Goal: Information Seeking & Learning: Check status

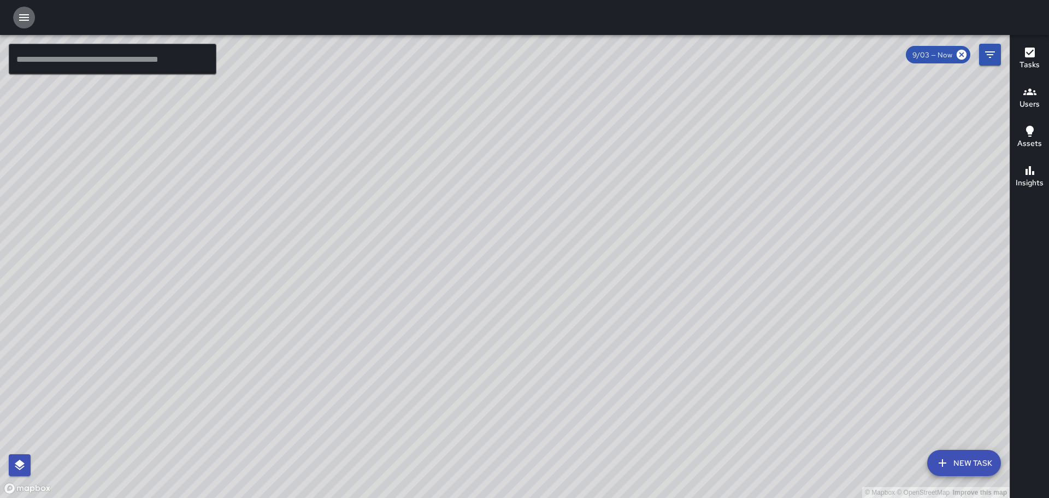
click at [26, 17] on icon "button" at bounding box center [24, 17] width 10 height 7
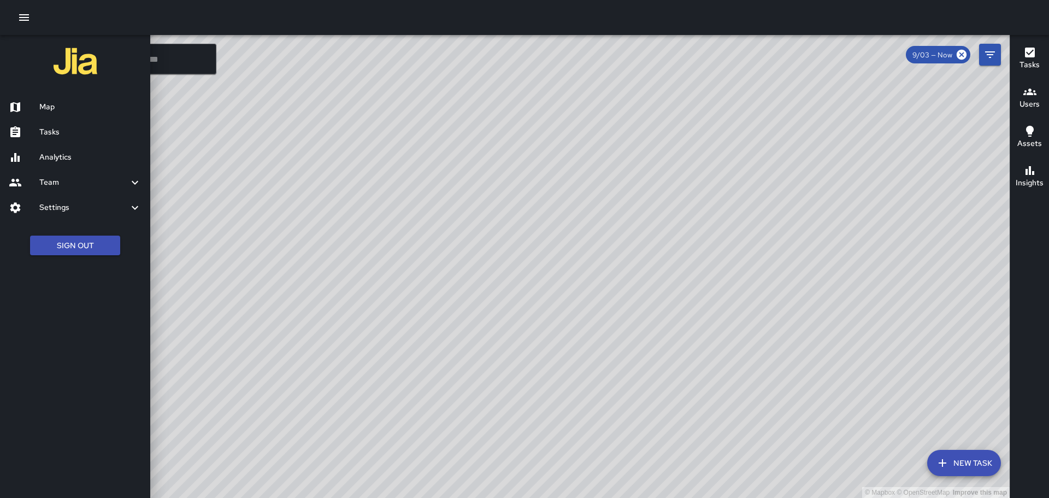
click at [52, 208] on h6 "Settings" at bounding box center [83, 208] width 89 height 12
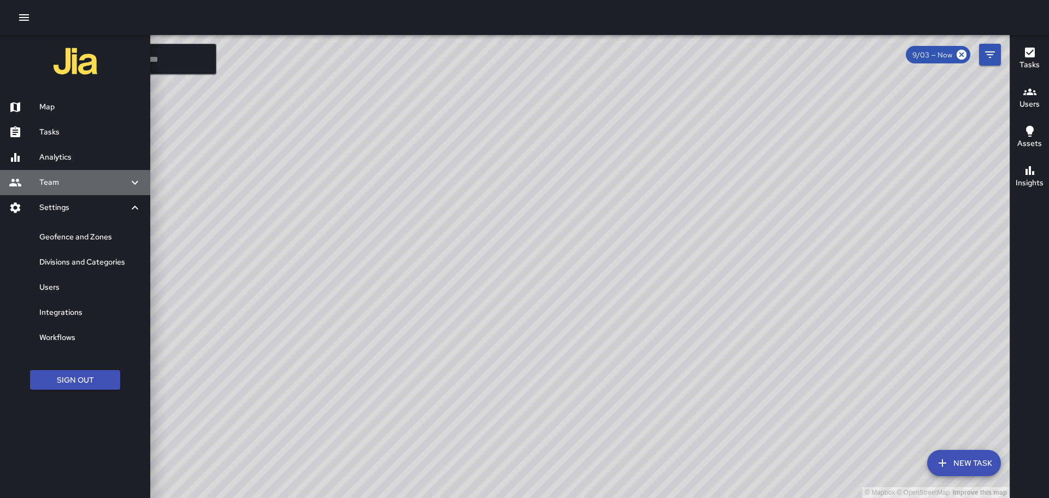
click at [75, 181] on h6 "Team" at bounding box center [83, 182] width 89 height 12
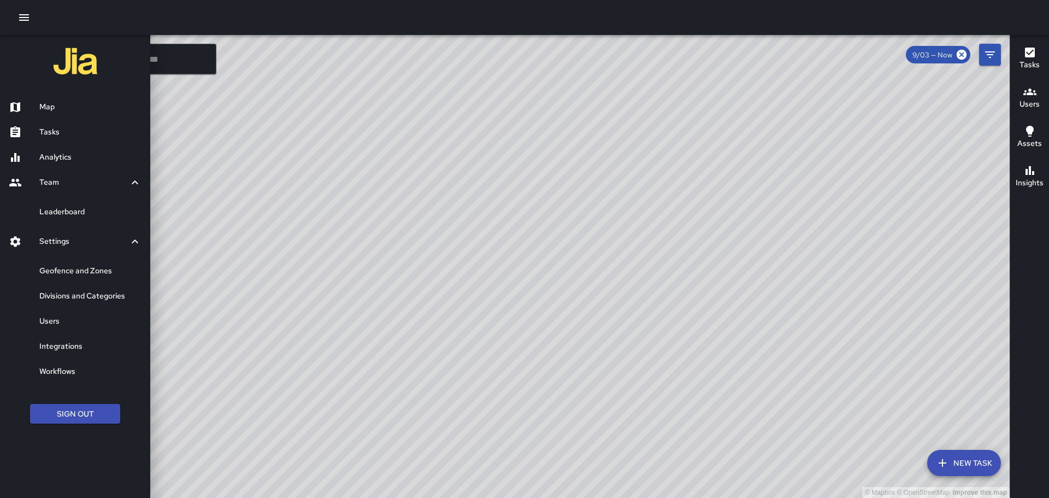
click at [57, 321] on h6 "Users" at bounding box center [90, 321] width 102 height 12
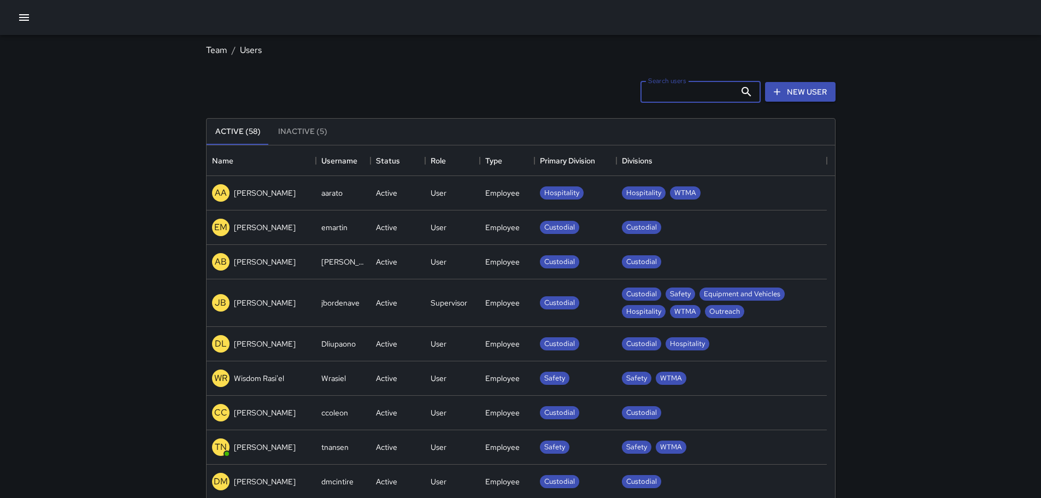
click at [664, 96] on input "Search users" at bounding box center [687, 92] width 95 height 22
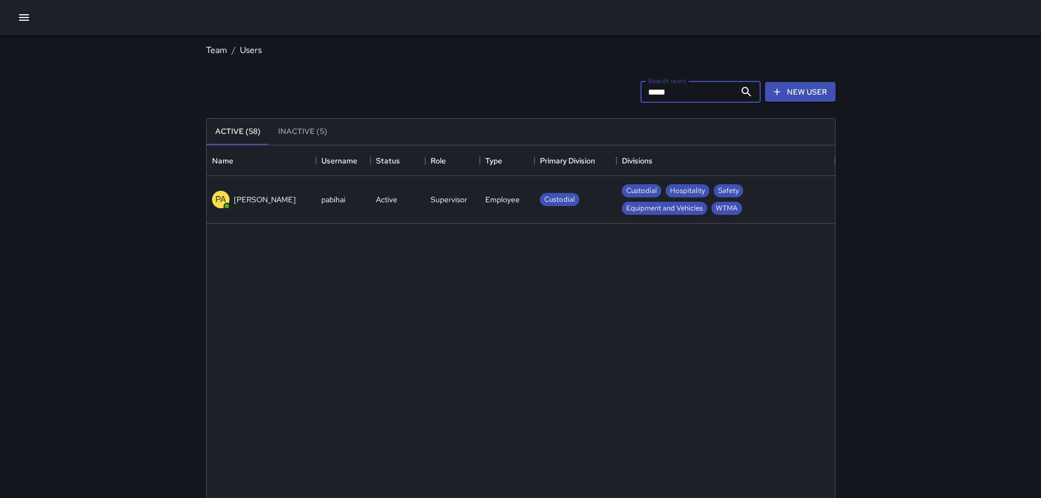
type input "*****"
click at [240, 203] on p "[PERSON_NAME]" at bounding box center [265, 199] width 62 height 11
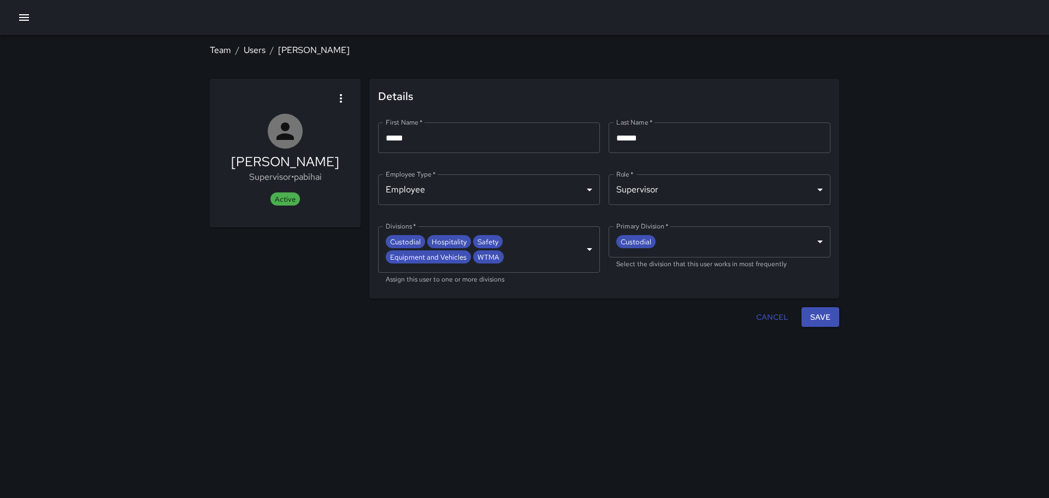
click at [338, 96] on icon "button" at bounding box center [340, 98] width 13 height 13
click at [152, 143] on div at bounding box center [524, 249] width 1049 height 498
click at [27, 16] on icon "button" at bounding box center [23, 17] width 13 height 13
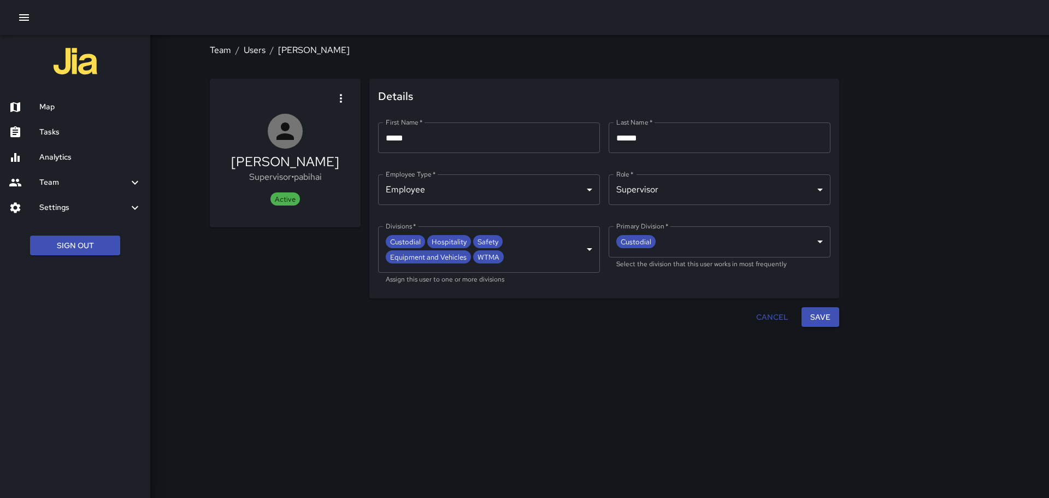
click at [75, 161] on h6 "Analytics" at bounding box center [90, 157] width 102 height 12
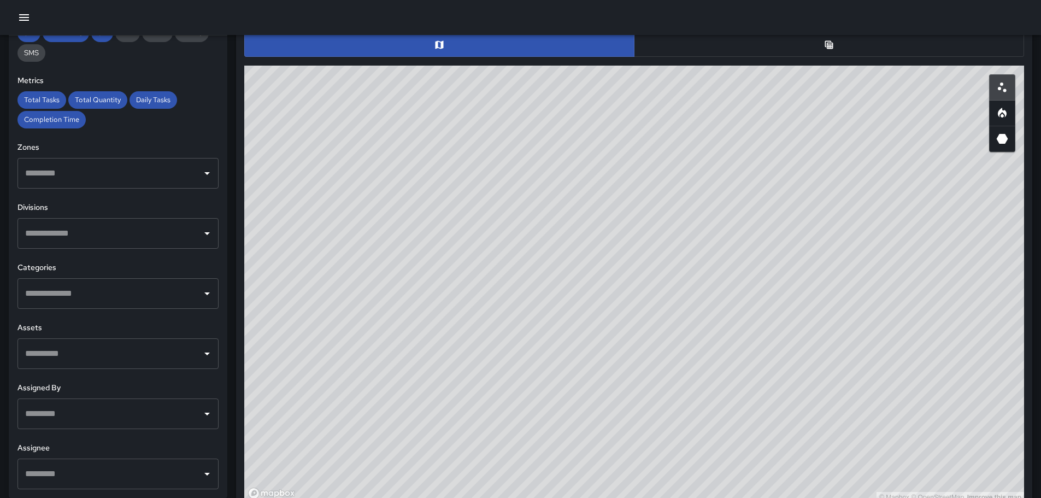
scroll to position [601, 0]
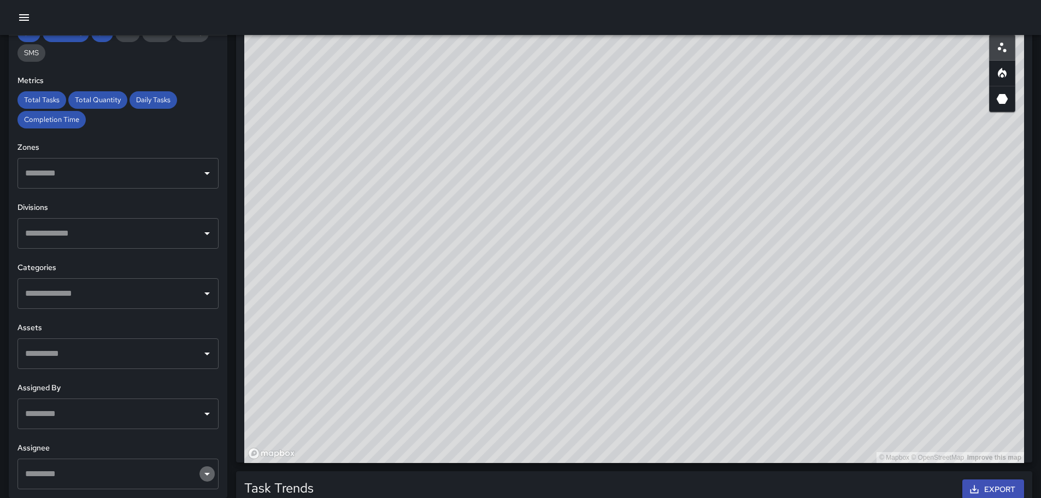
click at [204, 474] on icon "Open" at bounding box center [206, 474] width 5 height 3
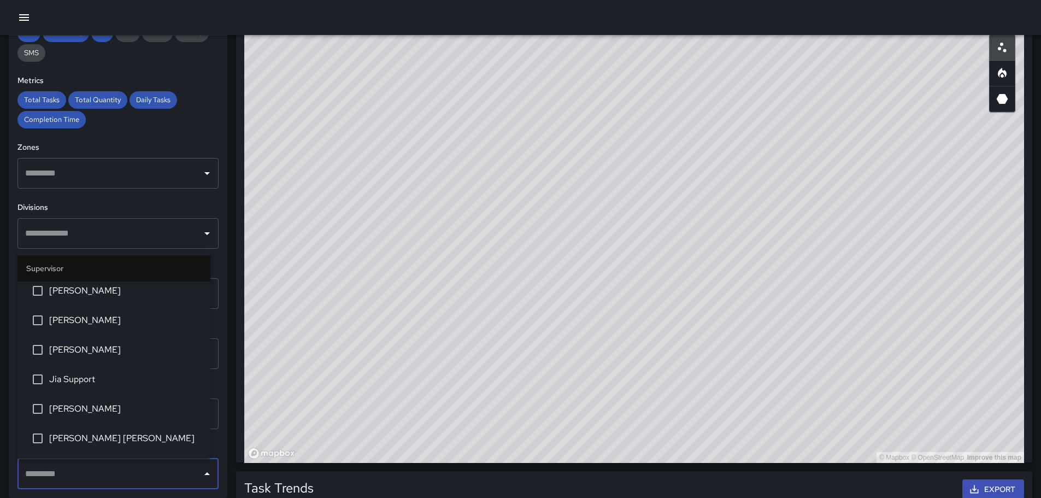
scroll to position [128, 0]
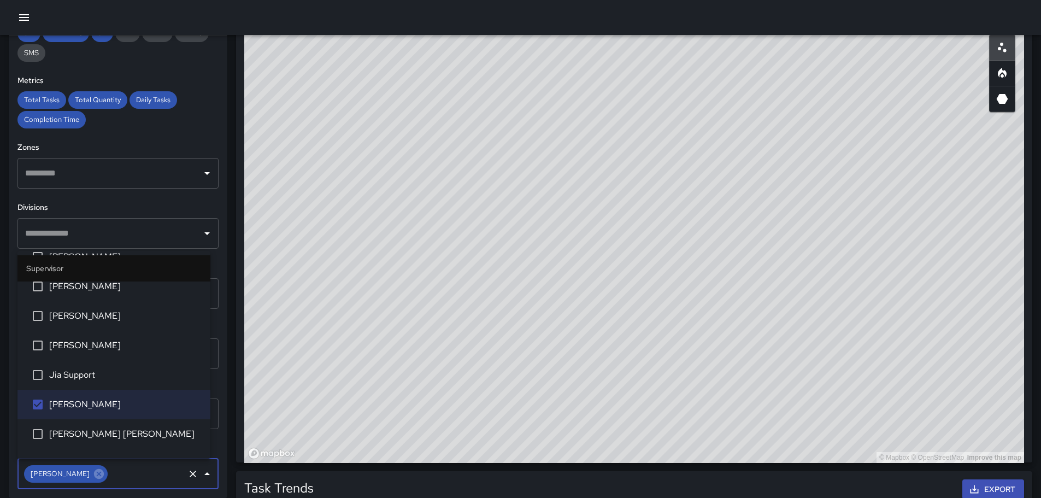
click at [188, 116] on div "Total Tasks Total Quantity Daily Tasks Completion Time" at bounding box center [117, 109] width 201 height 37
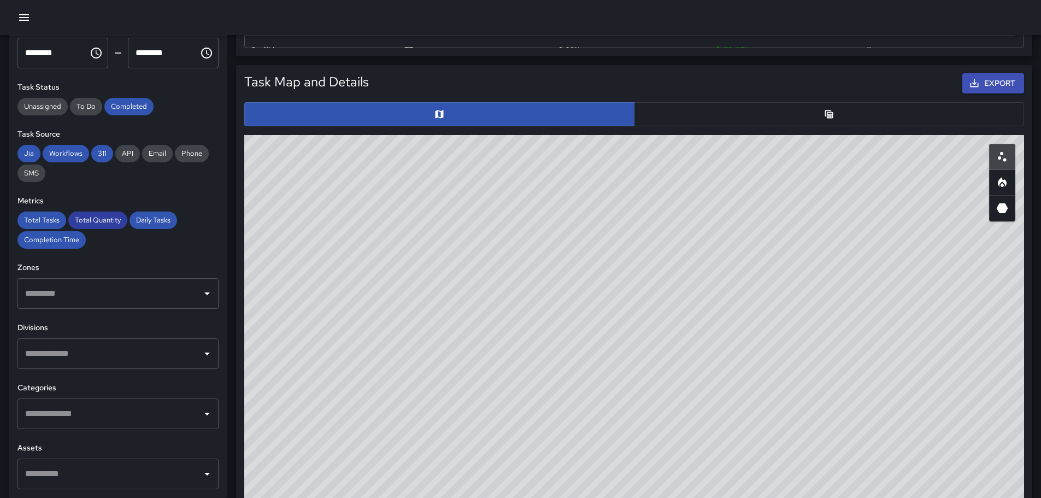
scroll to position [0, 0]
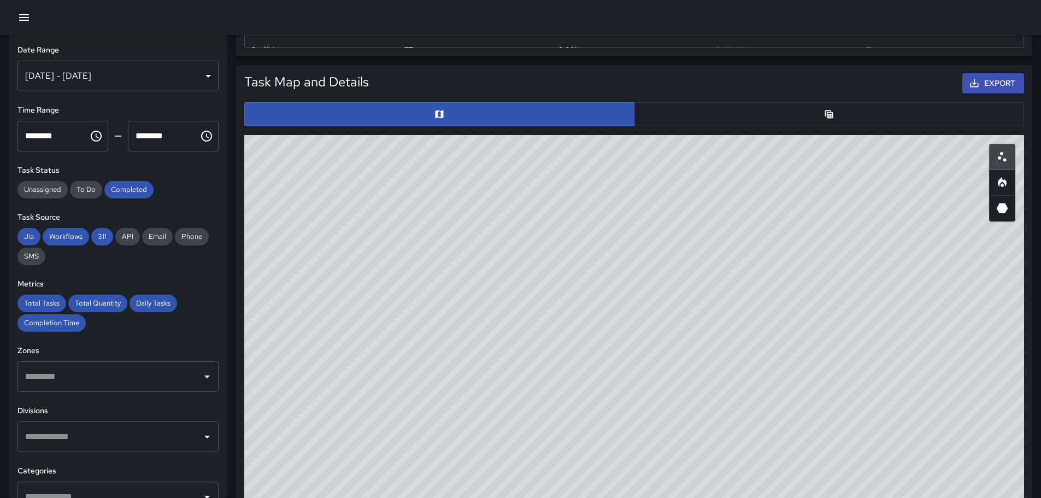
click at [199, 70] on div "[DATE] - [DATE]" at bounding box center [117, 76] width 201 height 31
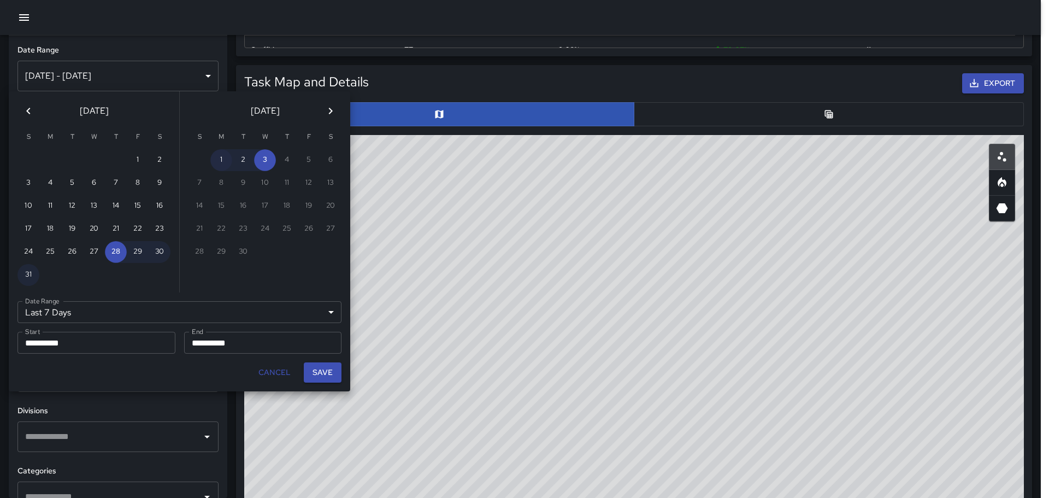
click at [220, 156] on button "1" at bounding box center [221, 160] width 22 height 22
type input "******"
type input "**********"
click at [223, 156] on button "1" at bounding box center [221, 160] width 22 height 22
type input "**********"
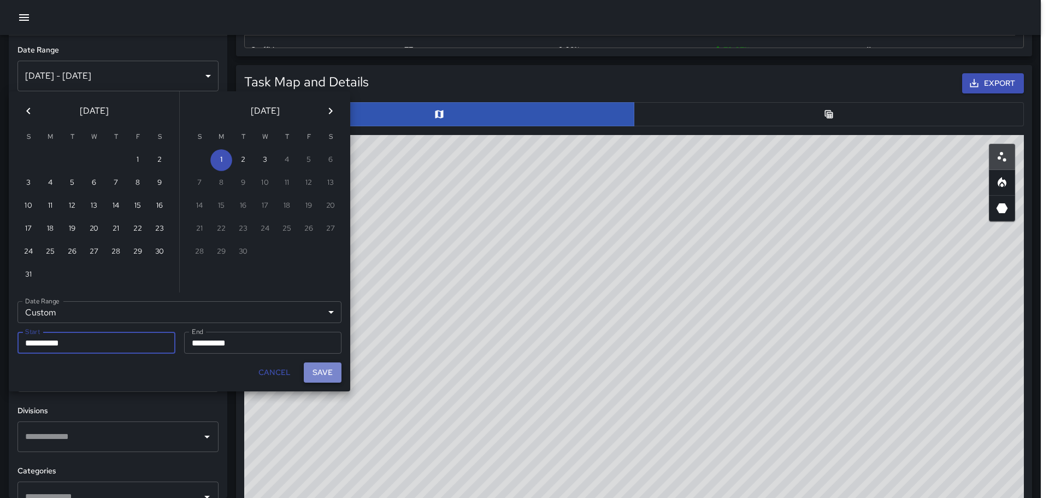
click at [317, 373] on button "Save" at bounding box center [323, 372] width 38 height 20
type input "**********"
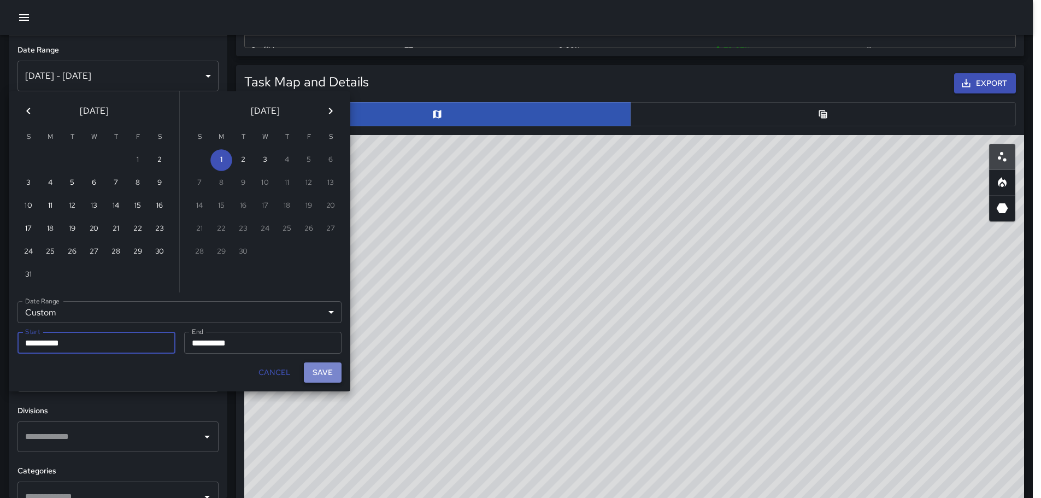
scroll to position [9, 9]
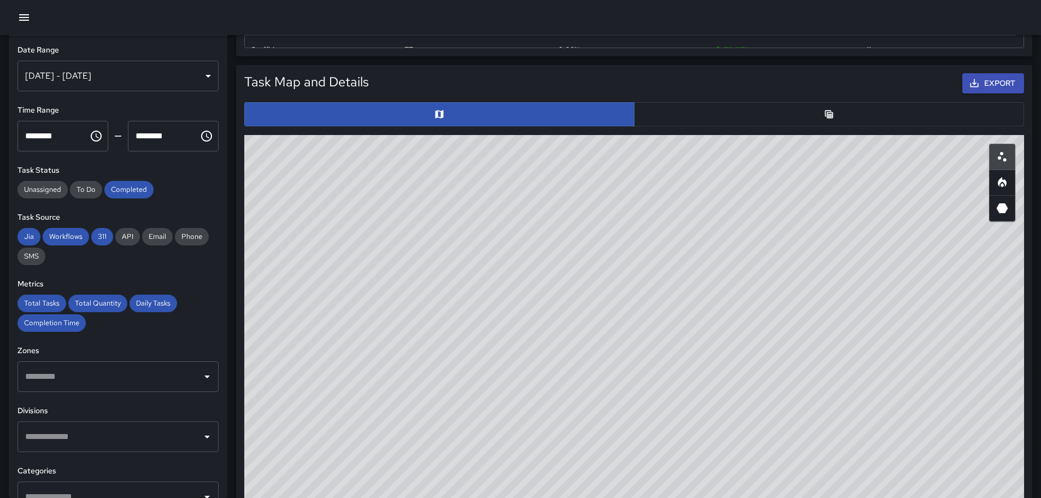
click at [446, 334] on div "© Mapbox © OpenStreetMap Improve this map" at bounding box center [634, 353] width 780 height 437
drag, startPoint x: 836, startPoint y: 60, endPoint x: 843, endPoint y: 73, distance: 14.9
click at [837, 78] on div "Task Map and Details Export ID Address Division ebdcdfb0 [STREET_ADDRESS][GEOGR…" at bounding box center [629, 313] width 805 height 515
click at [776, 119] on button "button" at bounding box center [829, 114] width 390 height 24
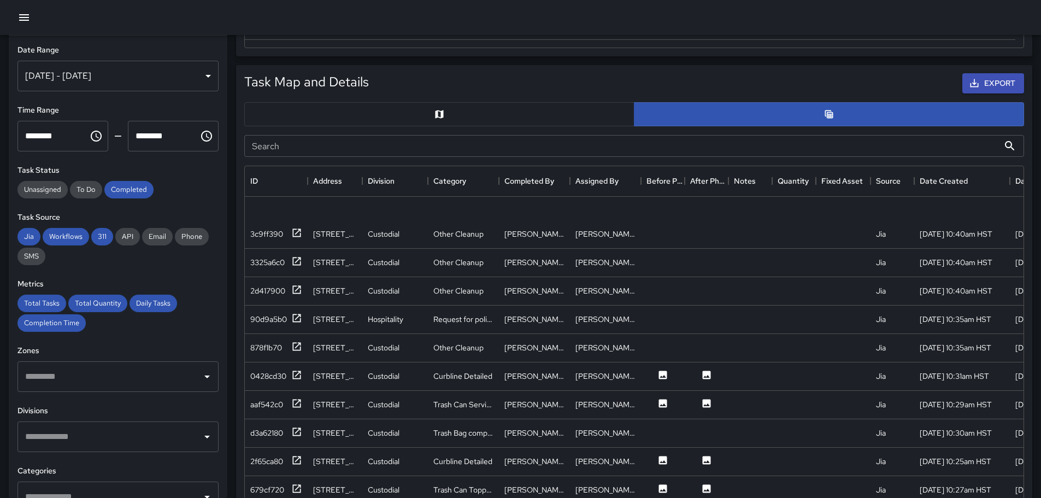
scroll to position [164, 0]
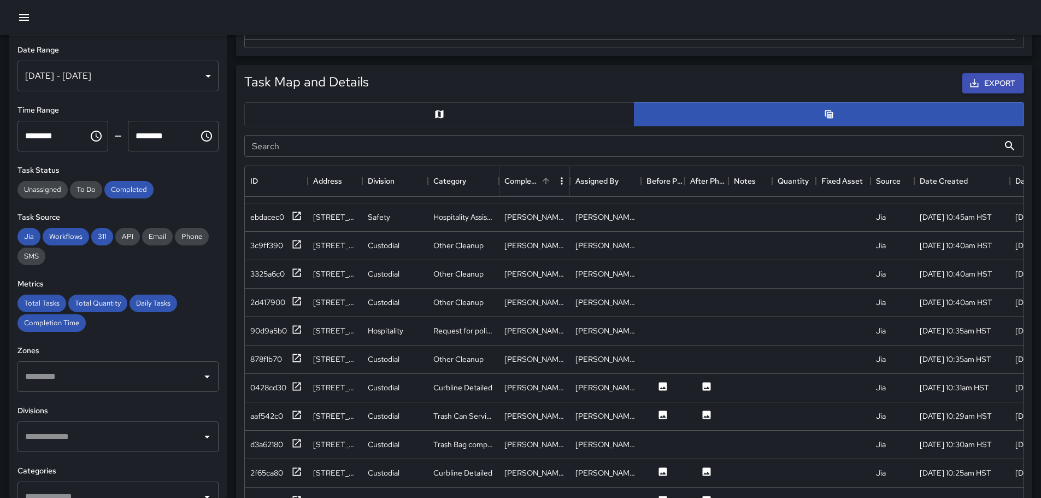
click at [542, 187] on button "Sort" at bounding box center [545, 180] width 15 height 15
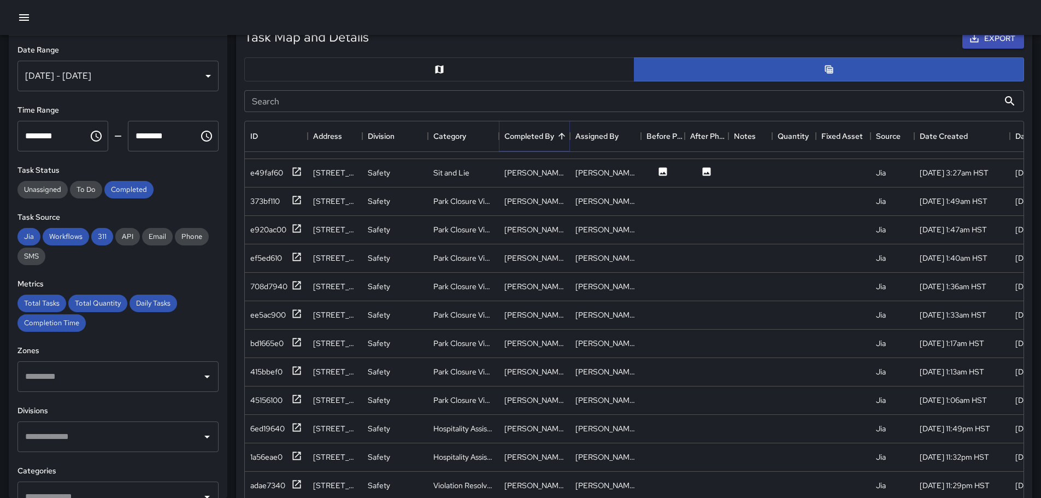
scroll to position [530, 0]
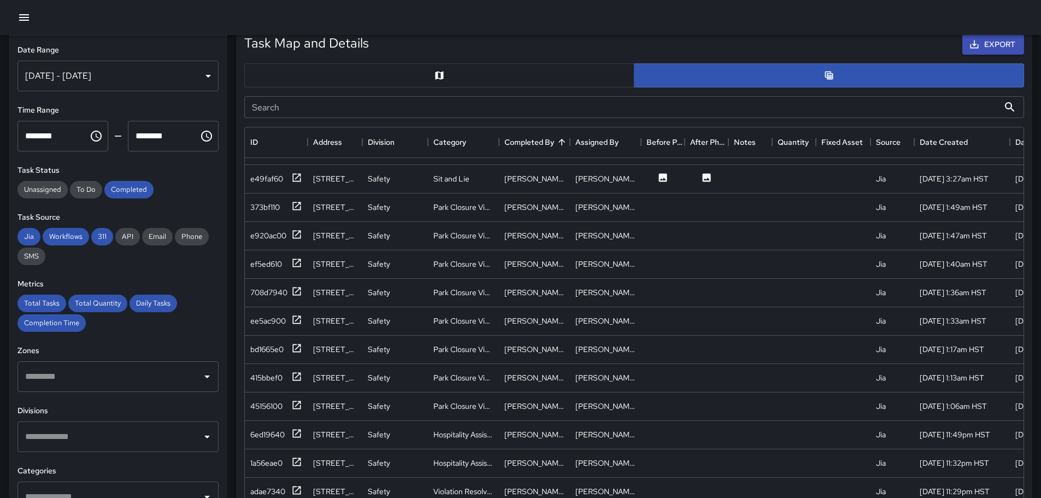
click at [448, 101] on input "Search" at bounding box center [621, 107] width 754 height 22
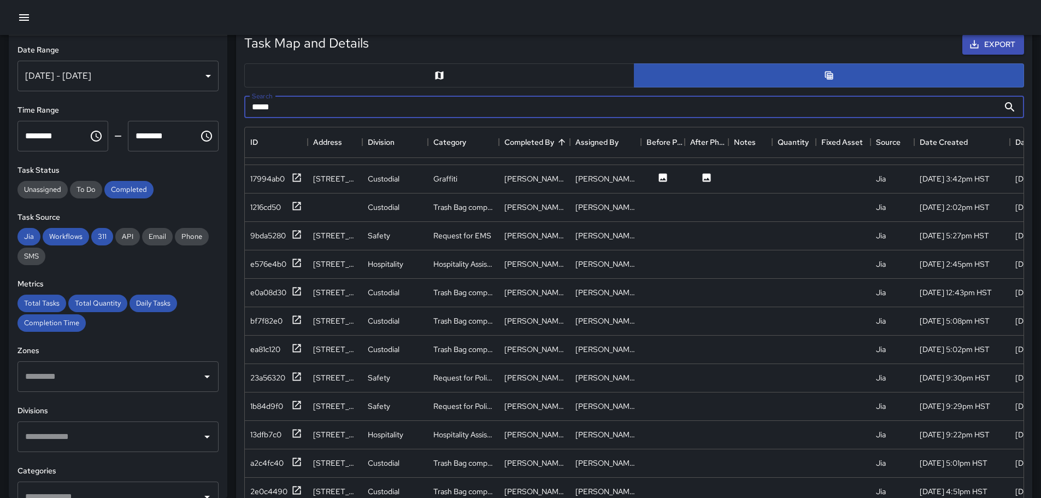
scroll to position [143, 0]
type input "*****"
click at [474, 315] on div "Trash Bag completed BLUE" at bounding box center [463, 320] width 60 height 11
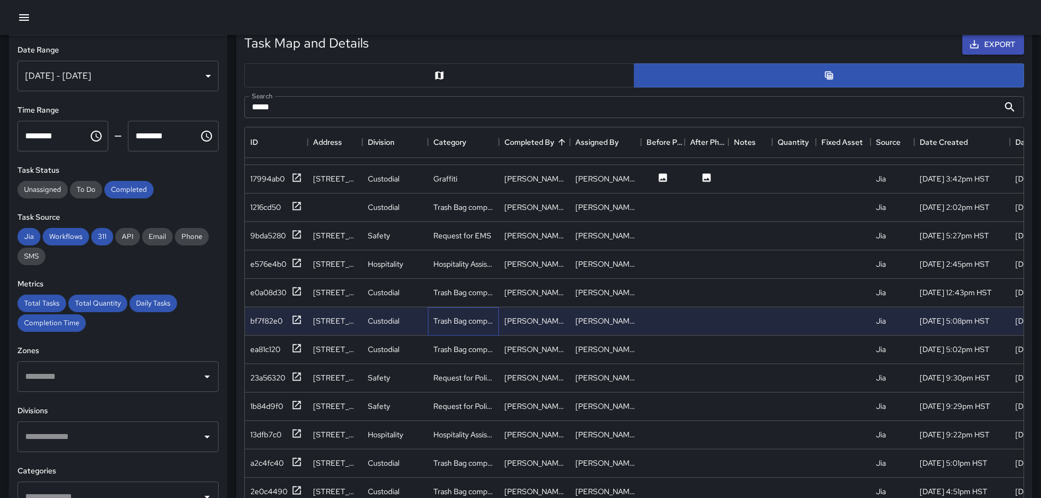
click at [479, 315] on div "Trash Bag completed BLUE" at bounding box center [463, 320] width 60 height 11
click at [324, 315] on div "[STREET_ADDRESS]" at bounding box center [335, 320] width 44 height 11
click at [299, 314] on icon at bounding box center [296, 319] width 11 height 11
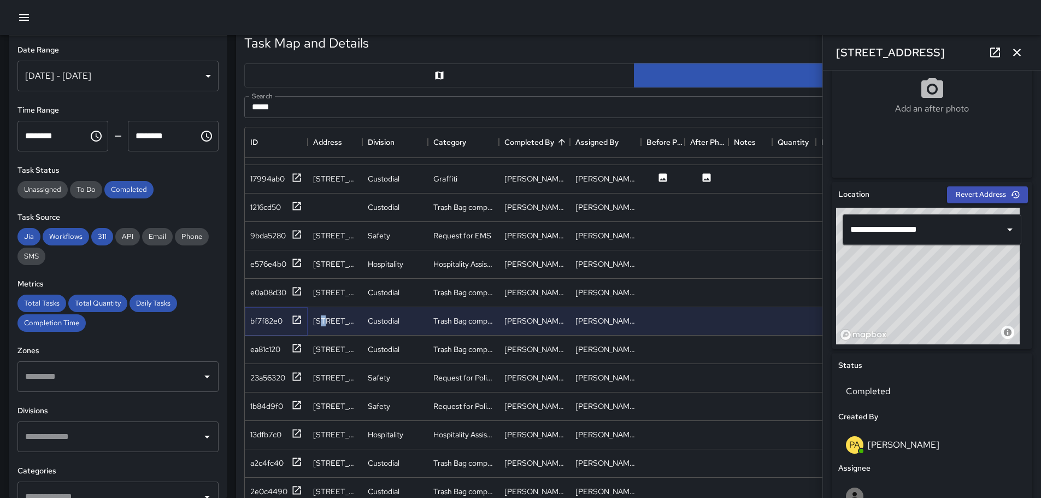
scroll to position [273, 0]
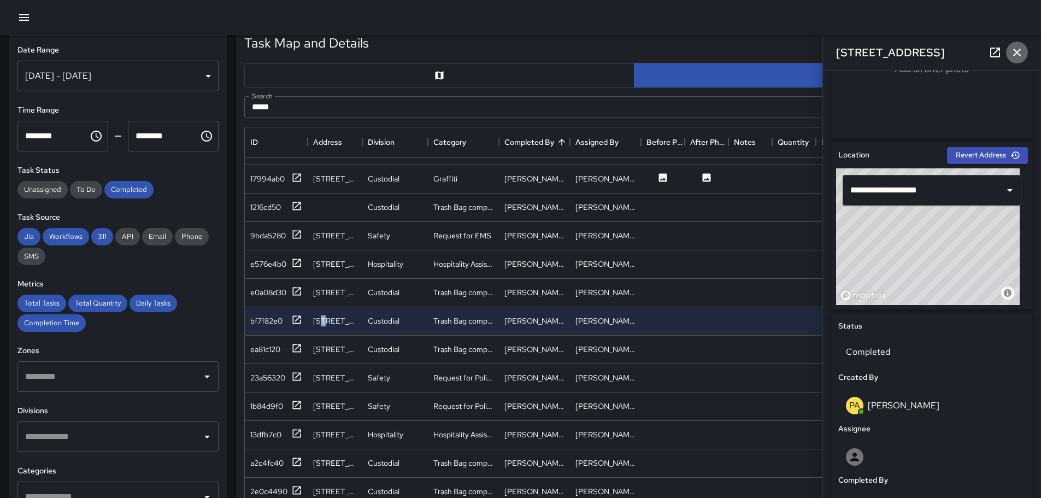
click at [1014, 51] on icon "button" at bounding box center [1016, 52] width 13 height 13
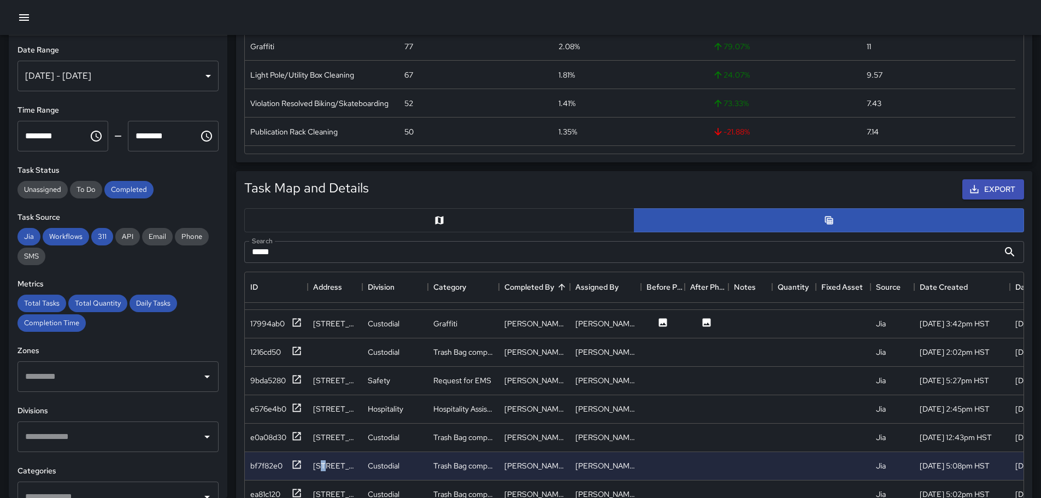
scroll to position [421, 0]
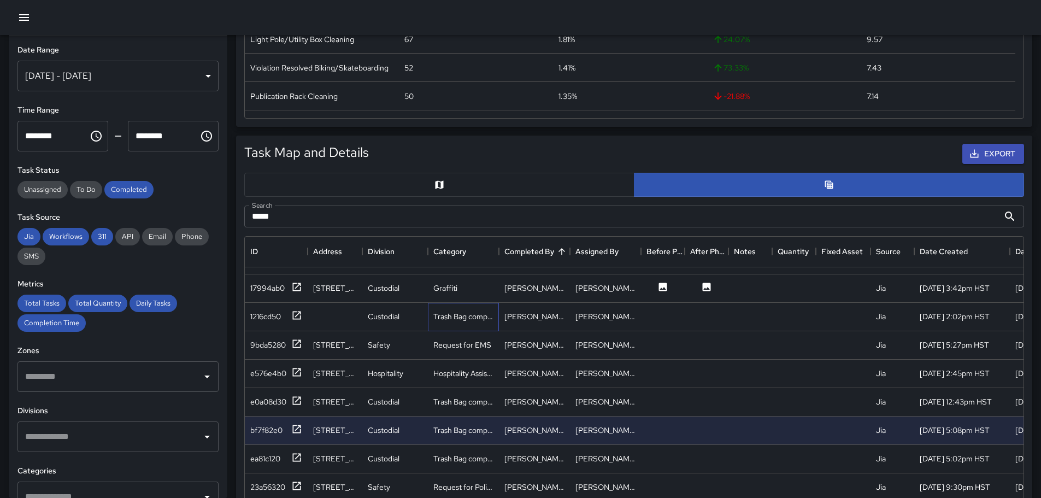
click at [437, 312] on div "Trash Bag completed BLUE" at bounding box center [463, 316] width 60 height 11
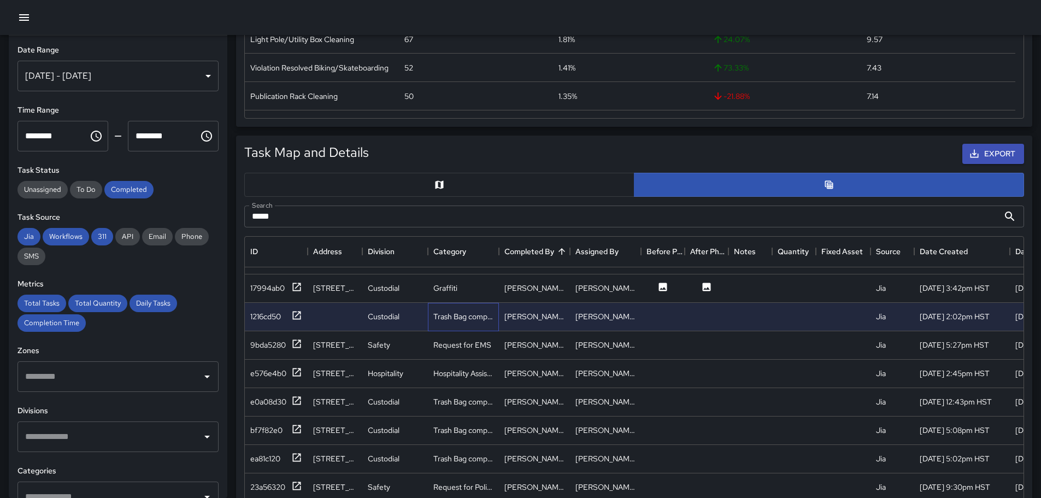
click at [439, 311] on div "Trash Bag completed BLUE" at bounding box center [463, 316] width 60 height 11
drag, startPoint x: 913, startPoint y: 307, endPoint x: 769, endPoint y: 317, distance: 144.5
click at [771, 321] on div "1216cd50 Custodial Trash Bag completed BLUE [PERSON_NAME] [PERSON_NAME] Jia [DA…" at bounding box center [730, 317] width 970 height 28
click at [766, 312] on div at bounding box center [750, 317] width 44 height 28
click at [804, 306] on div at bounding box center [794, 317] width 44 height 28
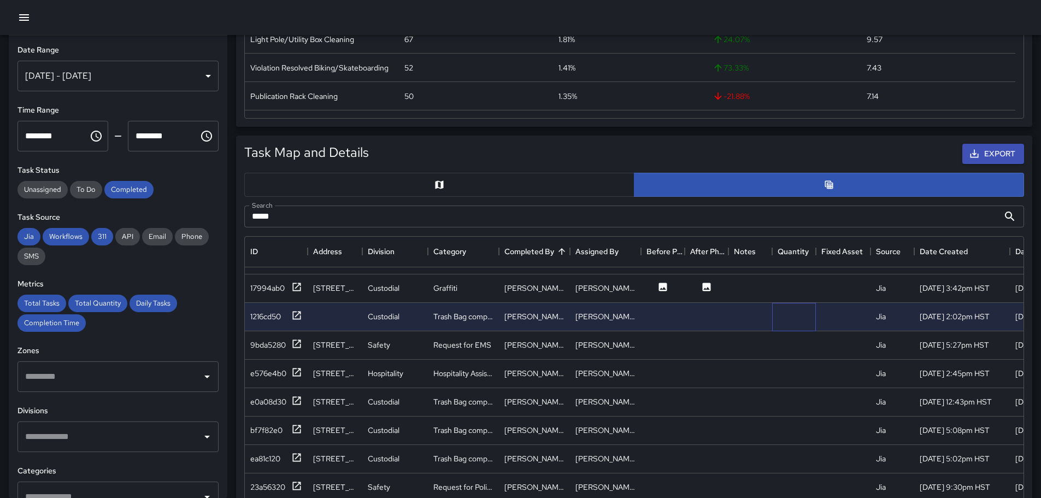
click at [798, 312] on div at bounding box center [794, 317] width 44 height 28
click at [709, 282] on icon at bounding box center [706, 286] width 8 height 8
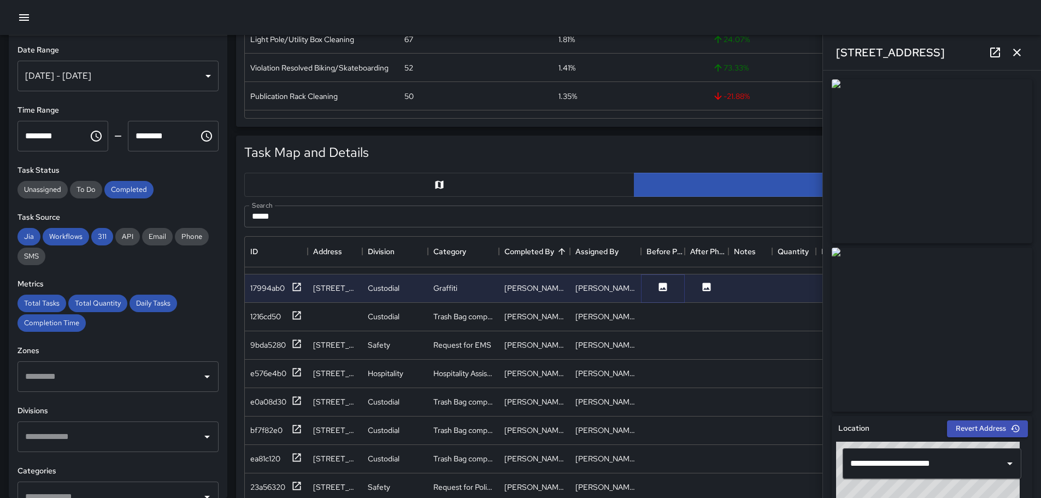
click at [664, 282] on icon at bounding box center [663, 286] width 8 height 8
click at [663, 282] on icon at bounding box center [663, 286] width 8 height 8
click at [705, 281] on icon at bounding box center [706, 286] width 11 height 11
click at [672, 281] on button at bounding box center [662, 288] width 33 height 14
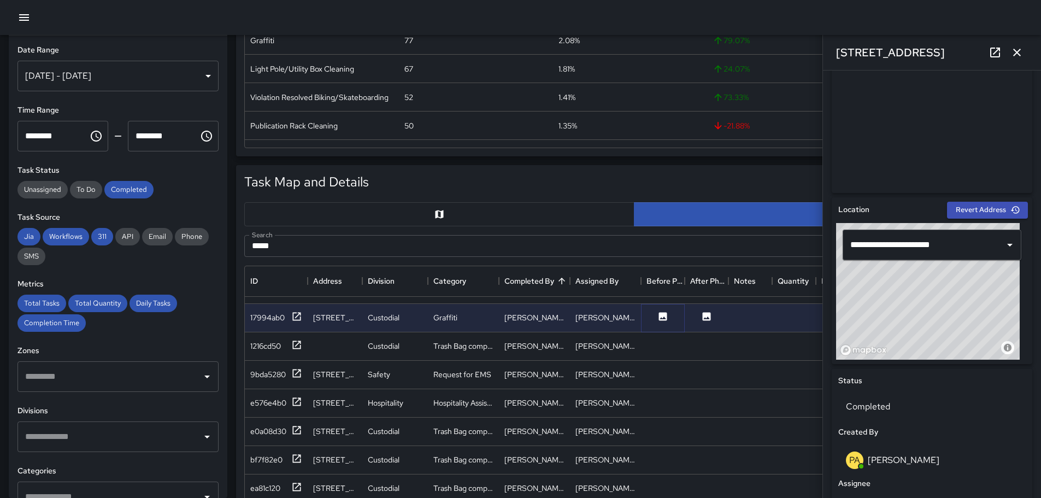
scroll to position [367, 0]
